Goal: Entertainment & Leisure: Browse casually

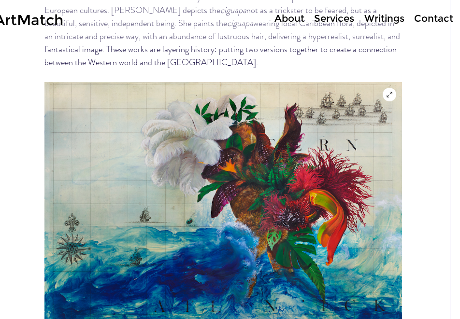
scroll to position [1571, 14]
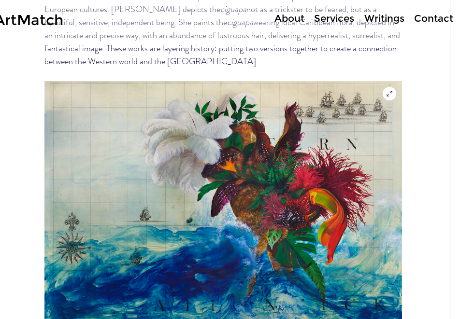
click at [390, 90] on icon "Expand image" at bounding box center [389, 94] width 8 height 8
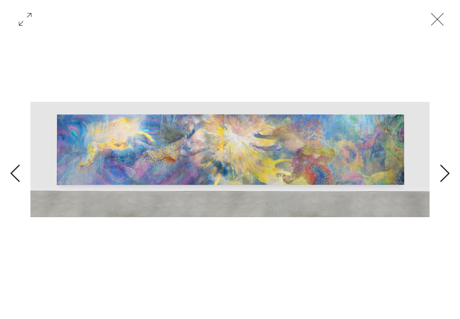
scroll to position [0, 1197]
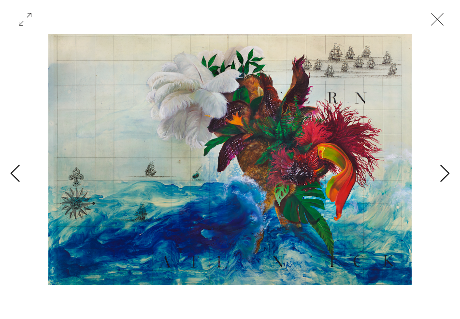
click at [260, 87] on img "Gallery with 6 items" at bounding box center [230, 160] width 364 height 252
click at [257, 133] on img "Gallery with 6 items" at bounding box center [230, 160] width 364 height 252
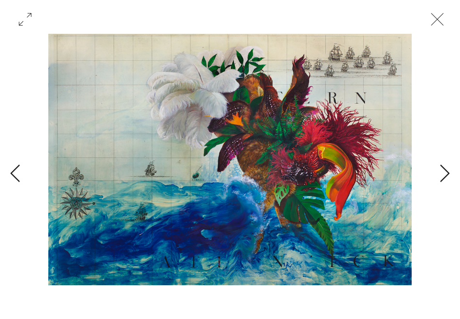
click at [417, 252] on div "Gallery with 6 items" at bounding box center [229, 160] width 399 height 252
click at [442, 19] on icon "Close" at bounding box center [437, 19] width 29 height 29
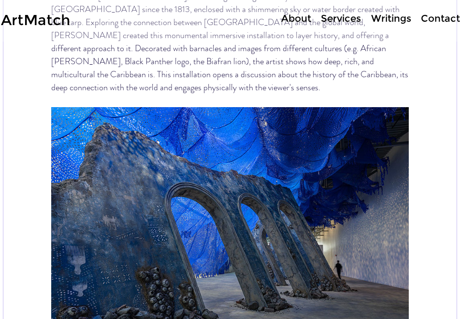
click at [291, 222] on img "main content" at bounding box center [229, 231] width 357 height 249
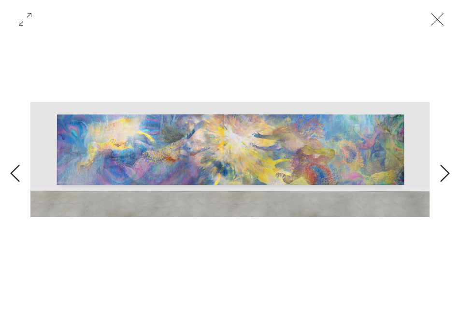
scroll to position [0, 1596]
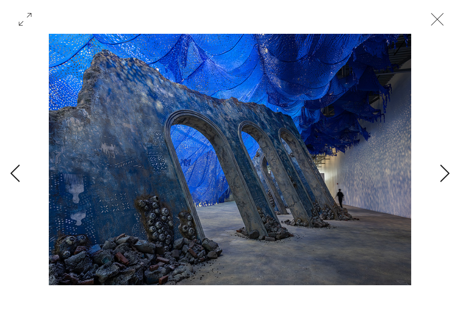
click at [437, 14] on icon "Close" at bounding box center [437, 19] width 29 height 29
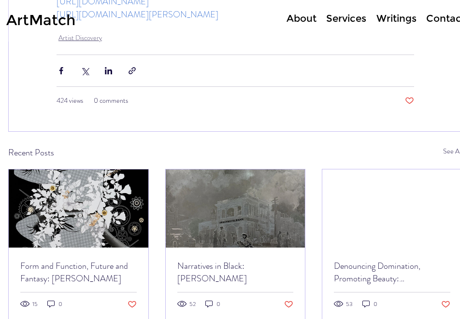
scroll to position [2739, 1]
